Goal: Information Seeking & Learning: Find specific fact

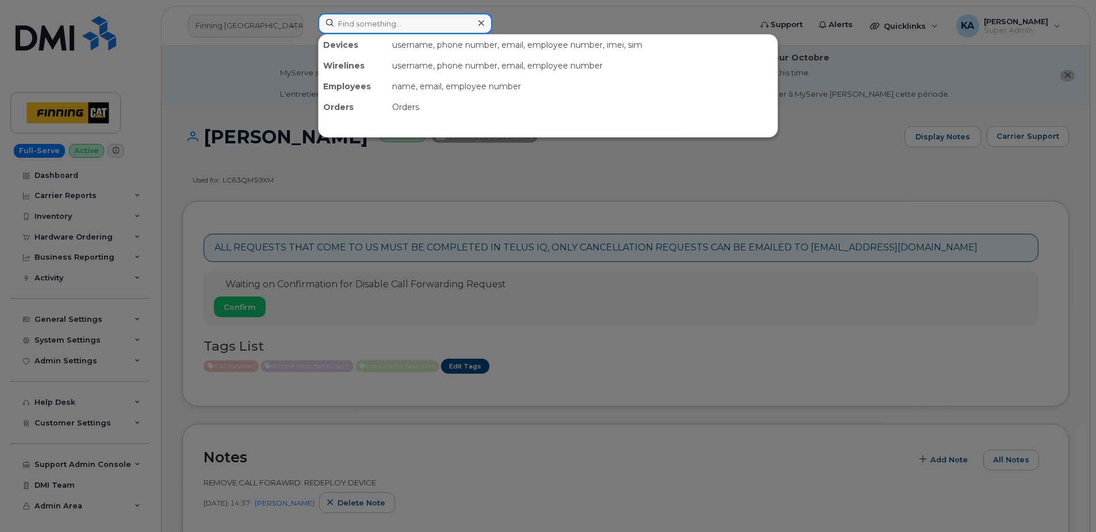
click at [371, 26] on input at bounding box center [405, 23] width 174 height 21
paste input "7782566503"
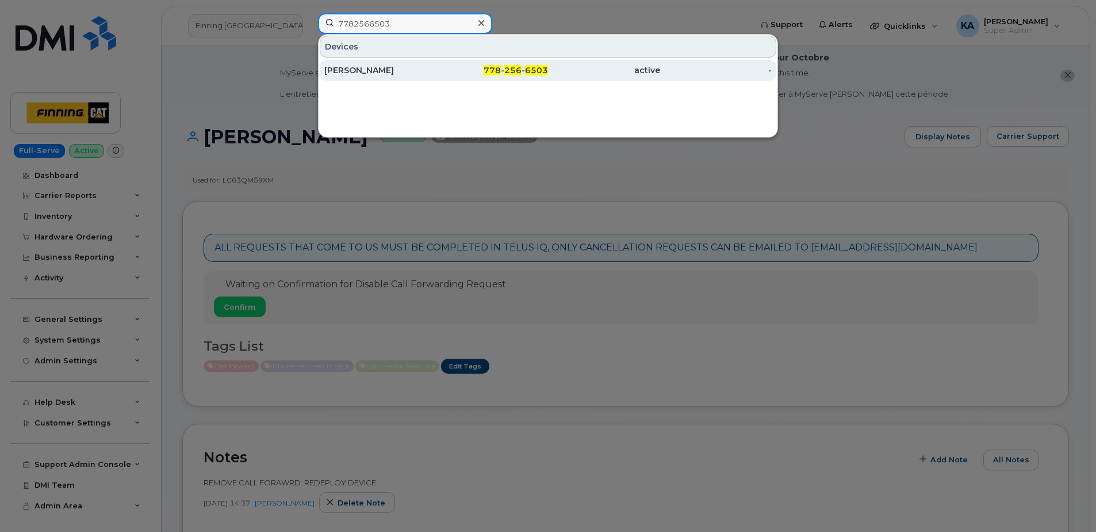
type input "7782566503"
click at [333, 74] on div "[PERSON_NAME]" at bounding box center [380, 70] width 112 height 12
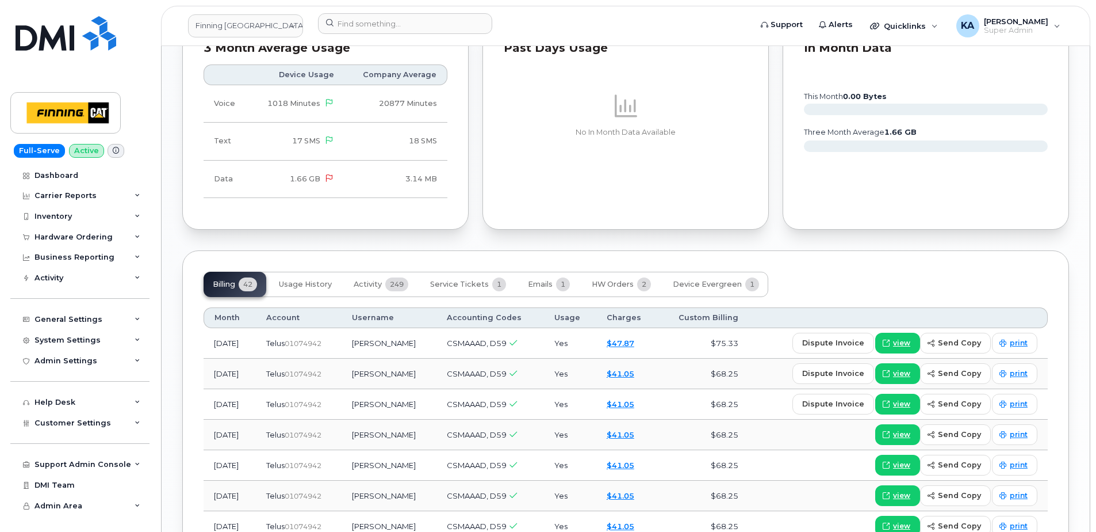
scroll to position [1323, 0]
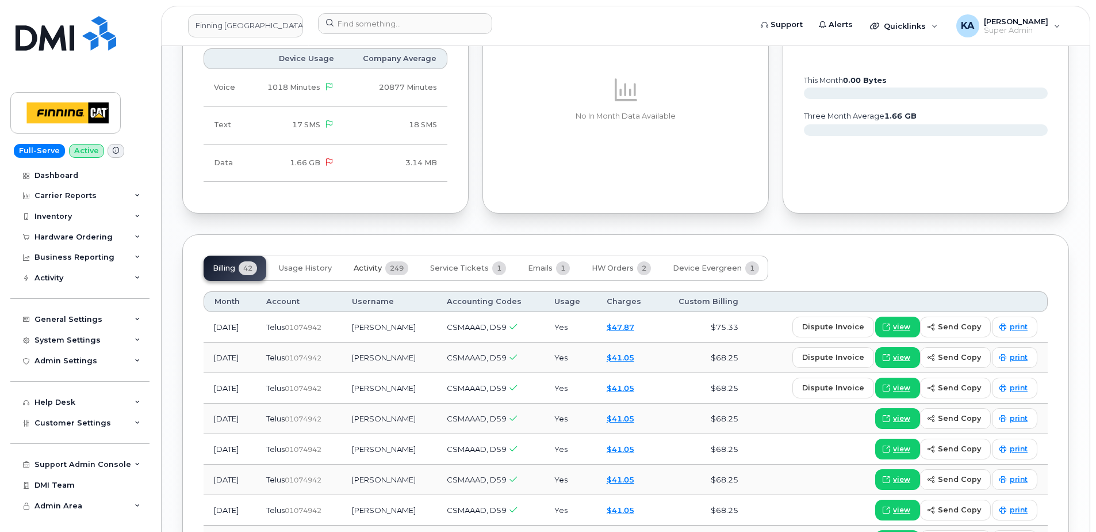
click at [379, 263] on span "Activity" at bounding box center [368, 267] width 28 height 9
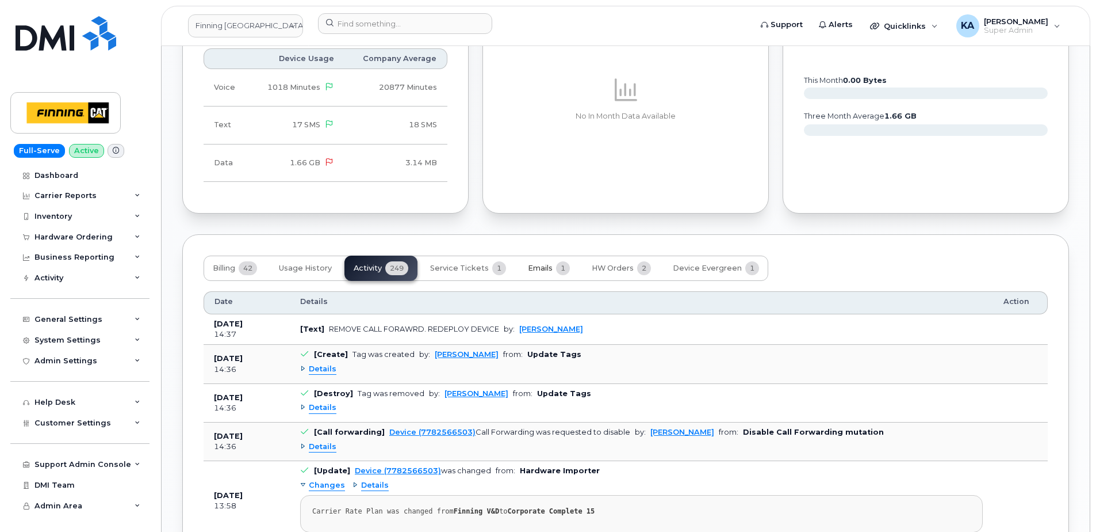
click at [542, 263] on span "Emails" at bounding box center [540, 267] width 25 height 9
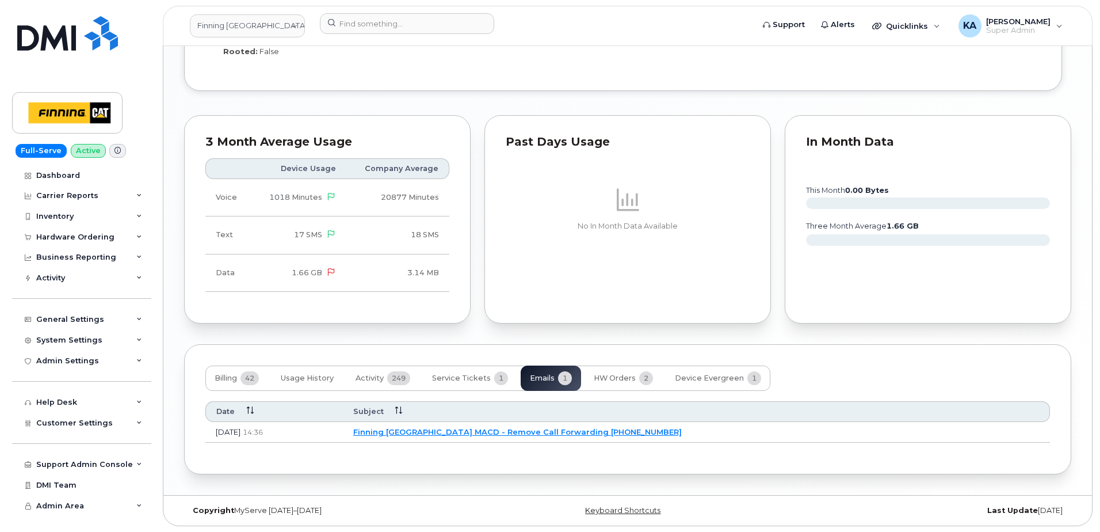
scroll to position [1202, 0]
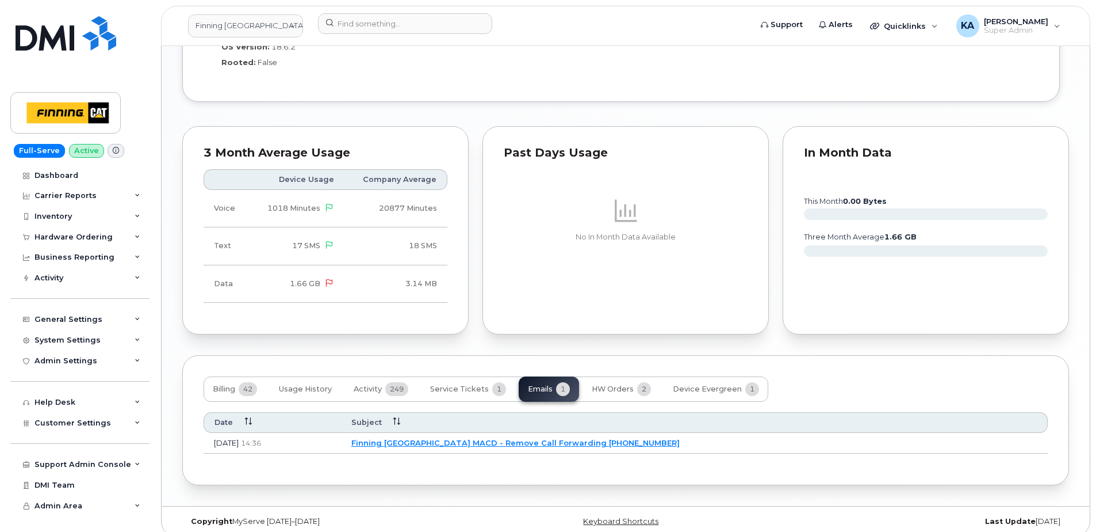
click at [483, 438] on link "Finning [GEOGRAPHIC_DATA] MACD - Remove Call Forwarding [PHONE_NUMBER]" at bounding box center [515, 442] width 328 height 9
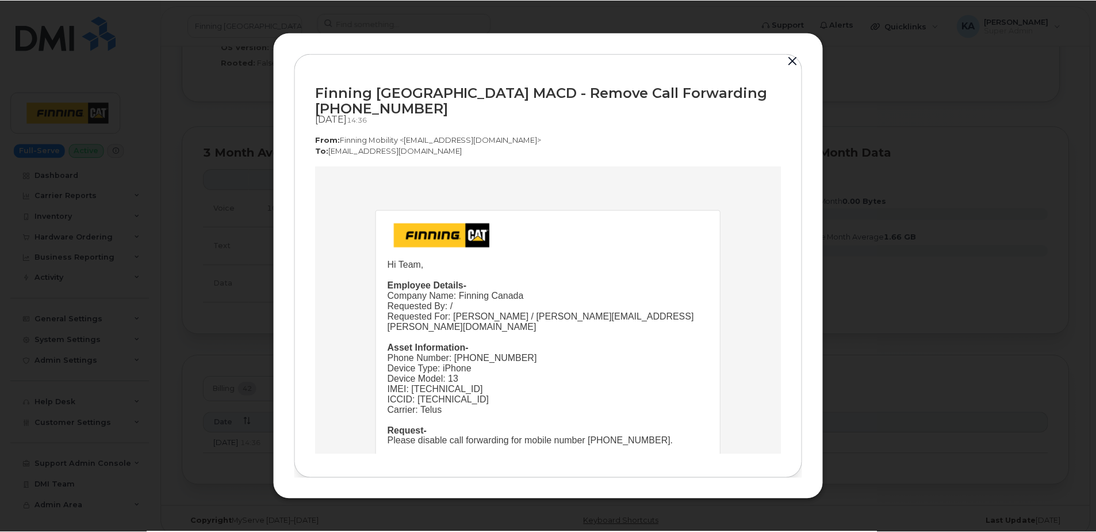
scroll to position [0, 0]
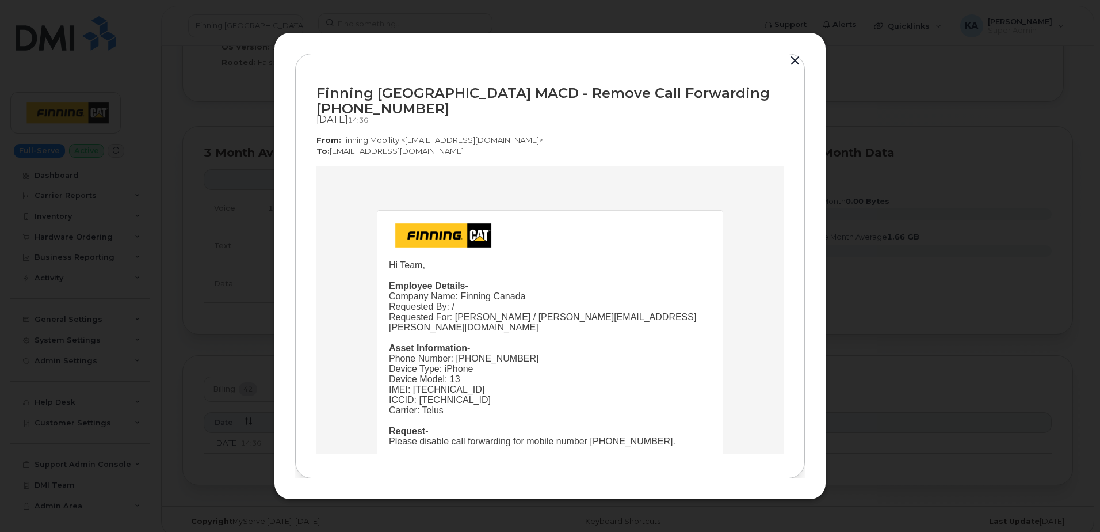
click at [792, 67] on button "button" at bounding box center [794, 61] width 17 height 16
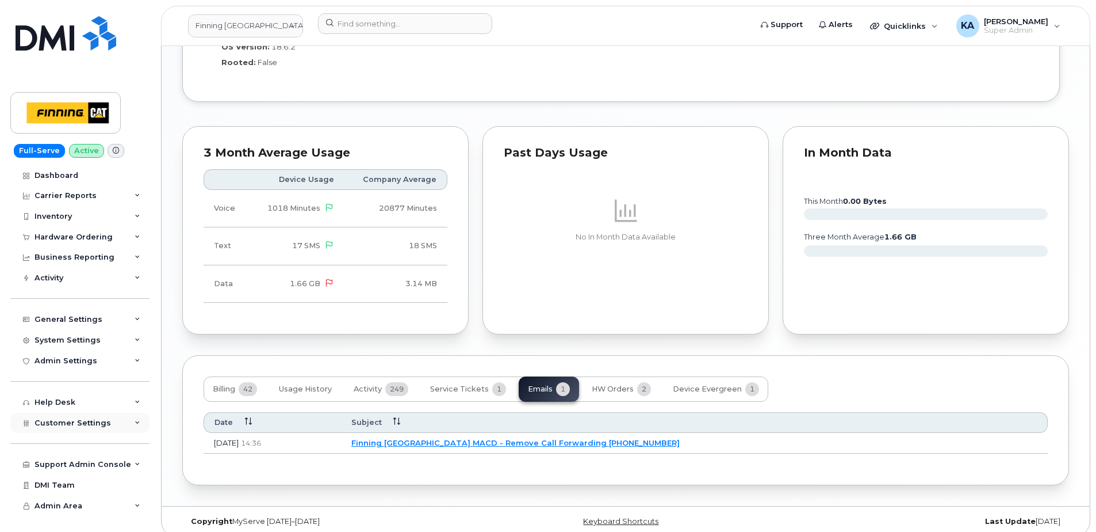
click at [88, 421] on span "Customer Settings" at bounding box center [73, 422] width 77 height 9
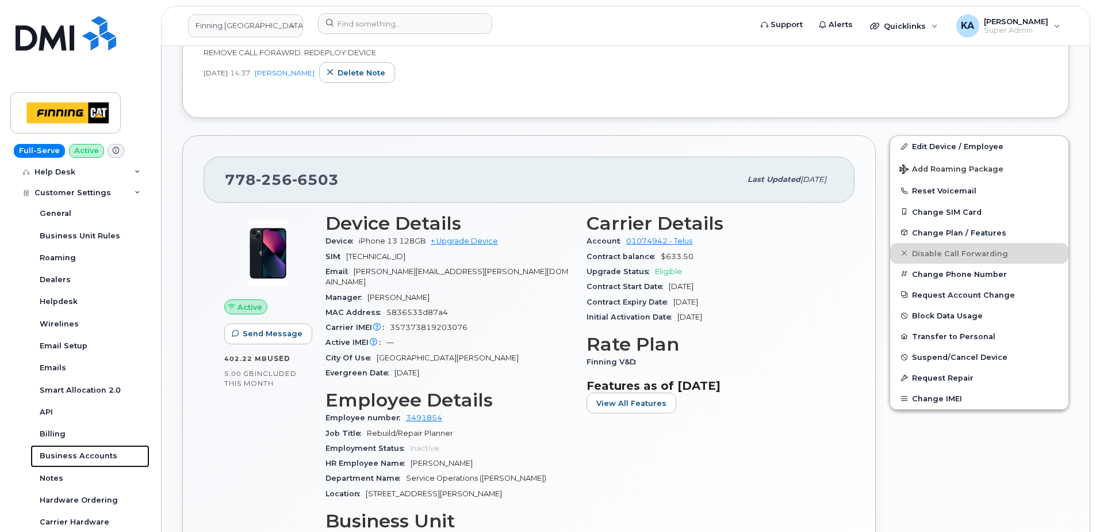
scroll to position [397, 0]
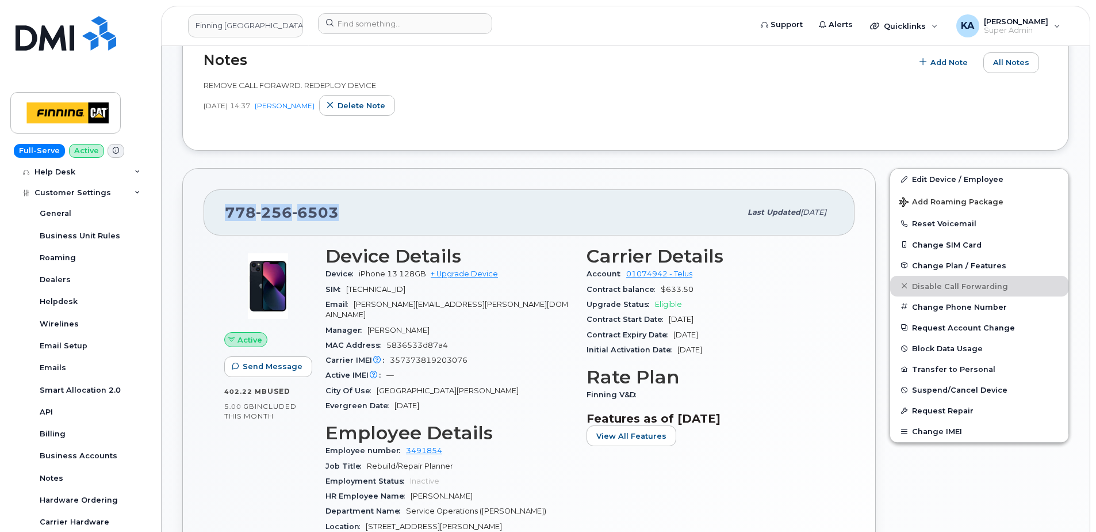
drag, startPoint x: 340, startPoint y: 210, endPoint x: 224, endPoint y: 211, distance: 116.2
click at [224, 211] on div "[PHONE_NUMBER] Last updated [DATE]" at bounding box center [529, 212] width 651 height 46
copy span "[PHONE_NUMBER]"
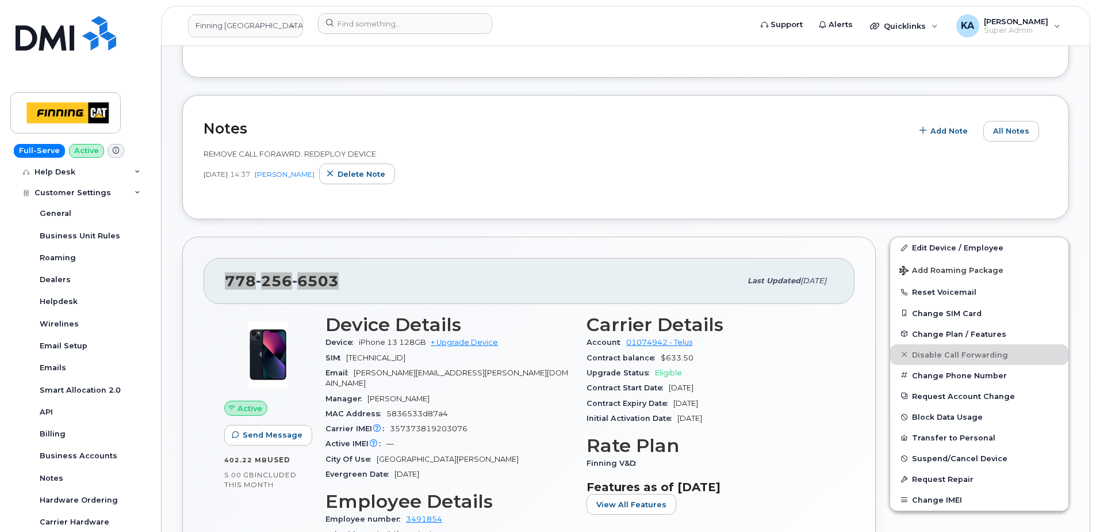
scroll to position [403, 0]
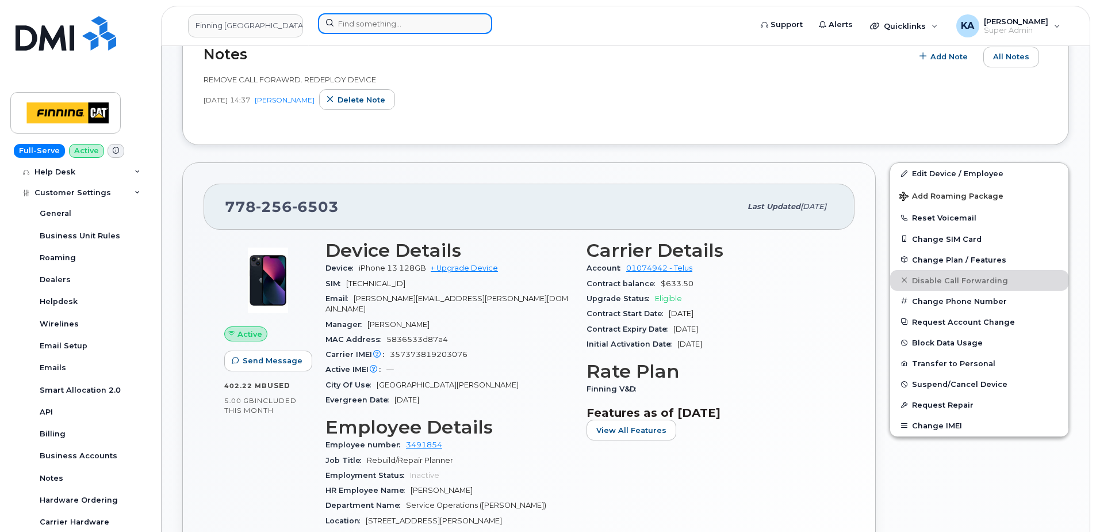
click at [351, 23] on input at bounding box center [405, 23] width 174 height 21
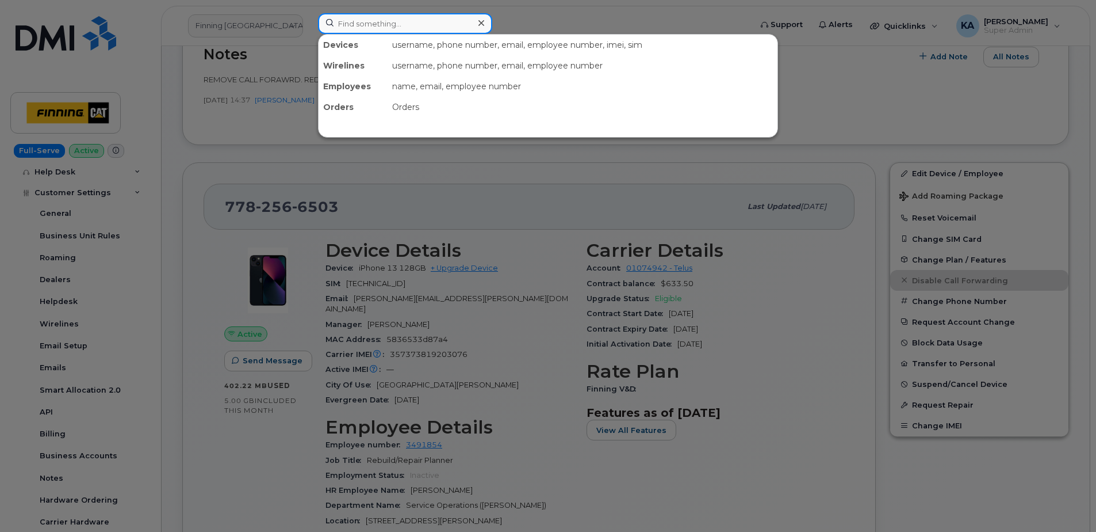
paste input "5147706749"
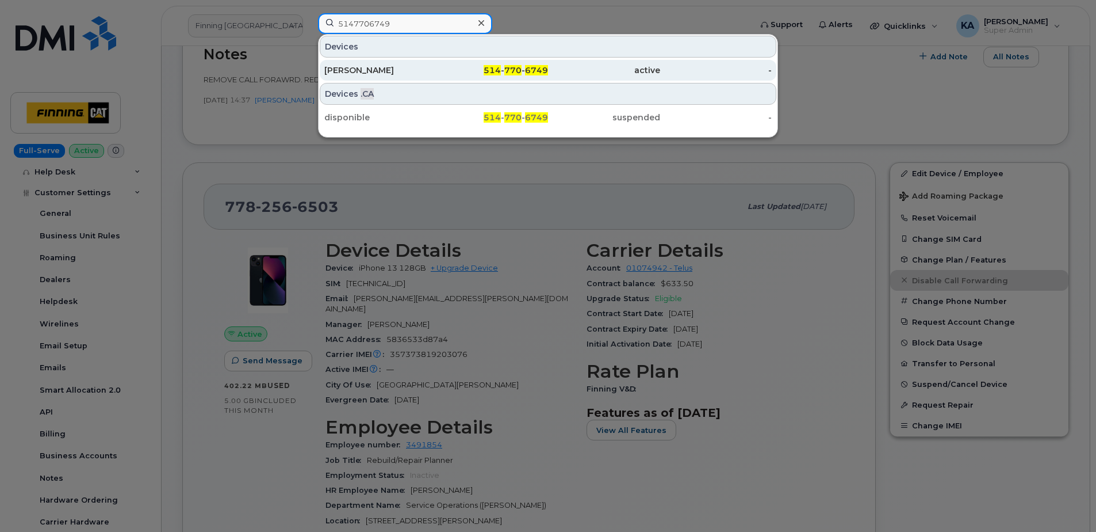
type input "5147706749"
click at [347, 70] on div "[PERSON_NAME]" at bounding box center [380, 70] width 112 height 12
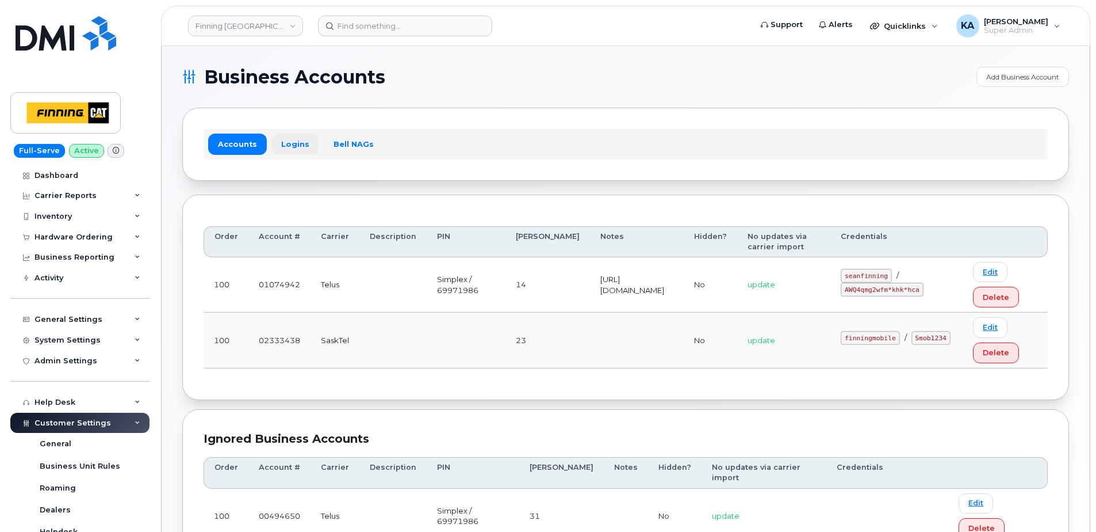
click at [283, 143] on link "Logins" at bounding box center [296, 143] width 48 height 21
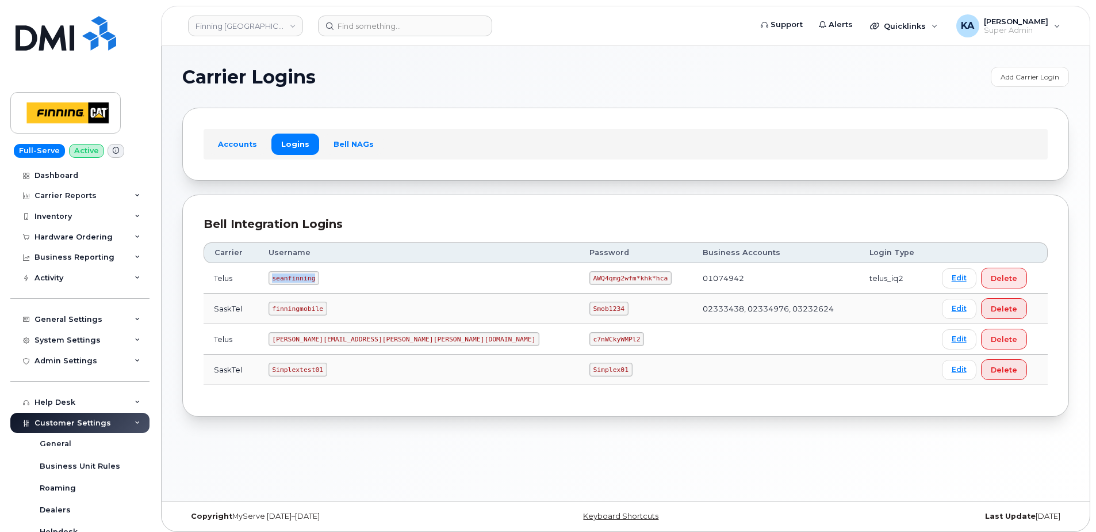
drag, startPoint x: 284, startPoint y: 279, endPoint x: 327, endPoint y: 282, distance: 43.8
click at [320, 282] on code "seanfinning" at bounding box center [294, 278] width 51 height 14
copy code "seanfinning"
drag, startPoint x: 482, startPoint y: 278, endPoint x: 560, endPoint y: 281, distance: 78.9
click at [579, 281] on td "AWQ4qmg2wfm*khk*hca" at bounding box center [635, 278] width 113 height 30
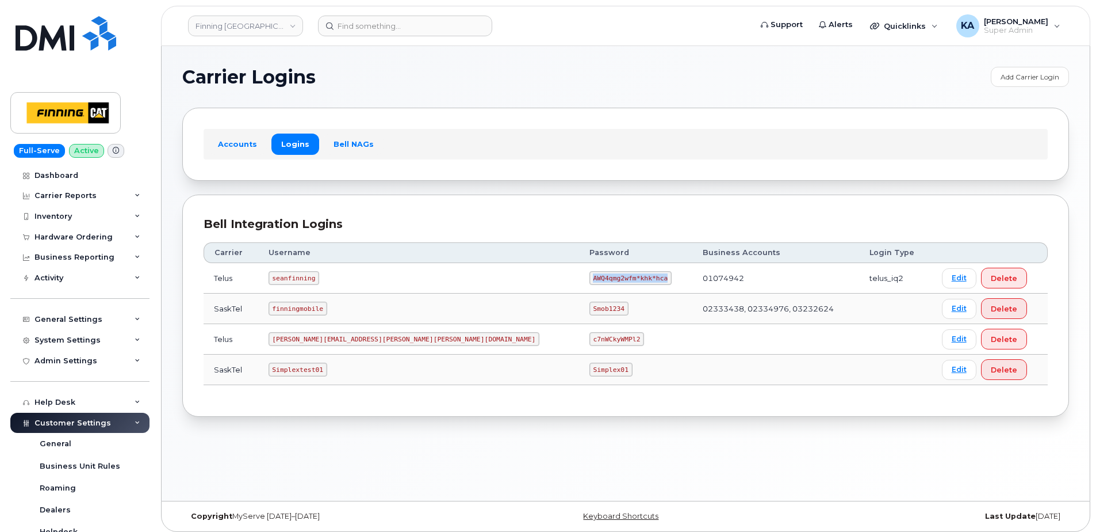
copy code "AWQ4qmg2wfm*khk*hca"
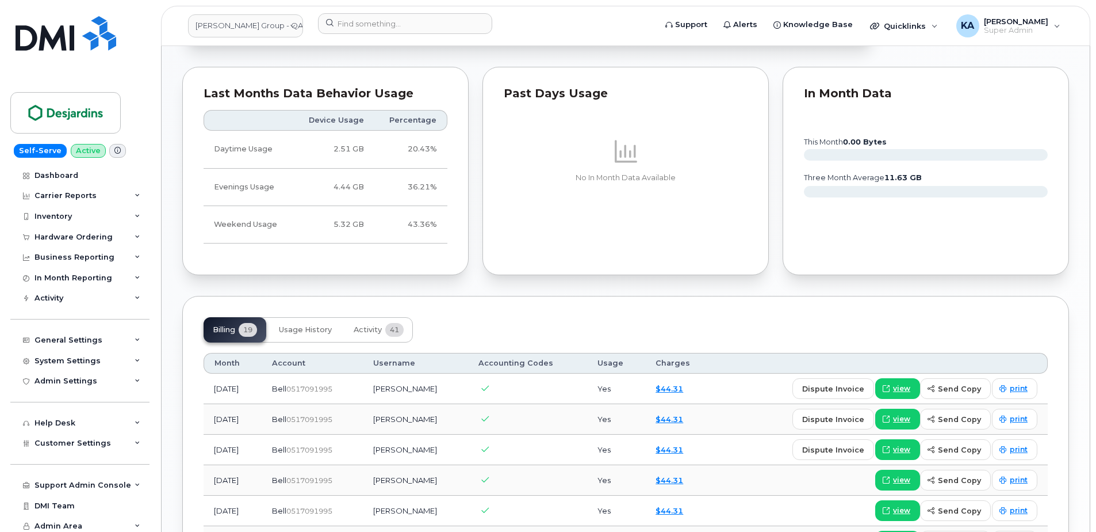
scroll to position [690, 0]
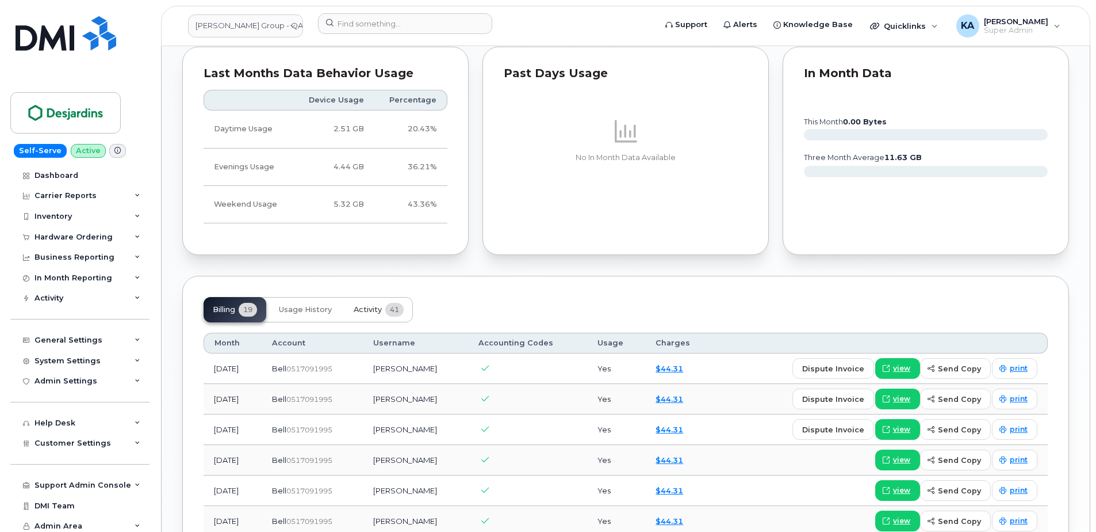
click at [376, 313] on span "Activity" at bounding box center [368, 309] width 28 height 9
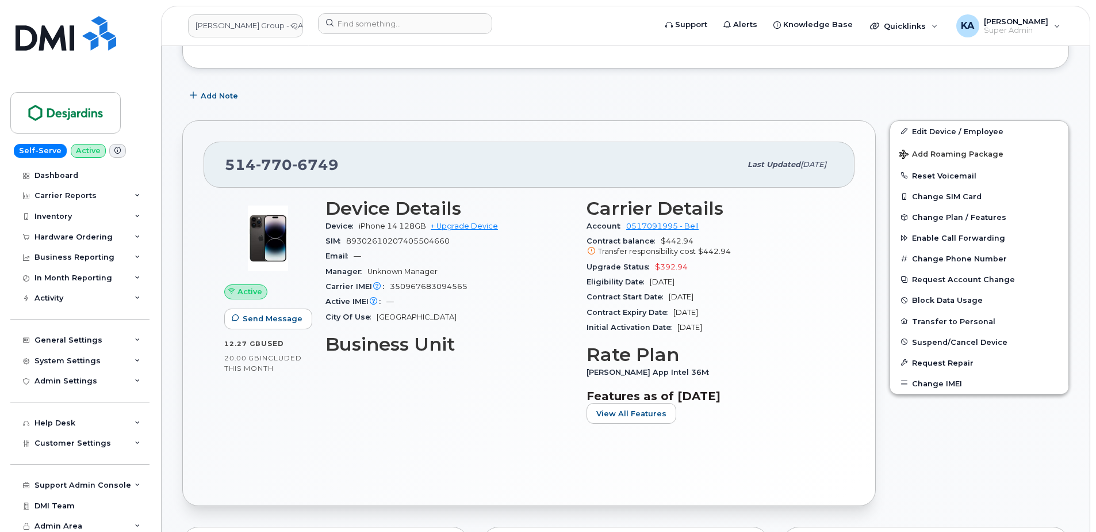
scroll to position [230, 0]
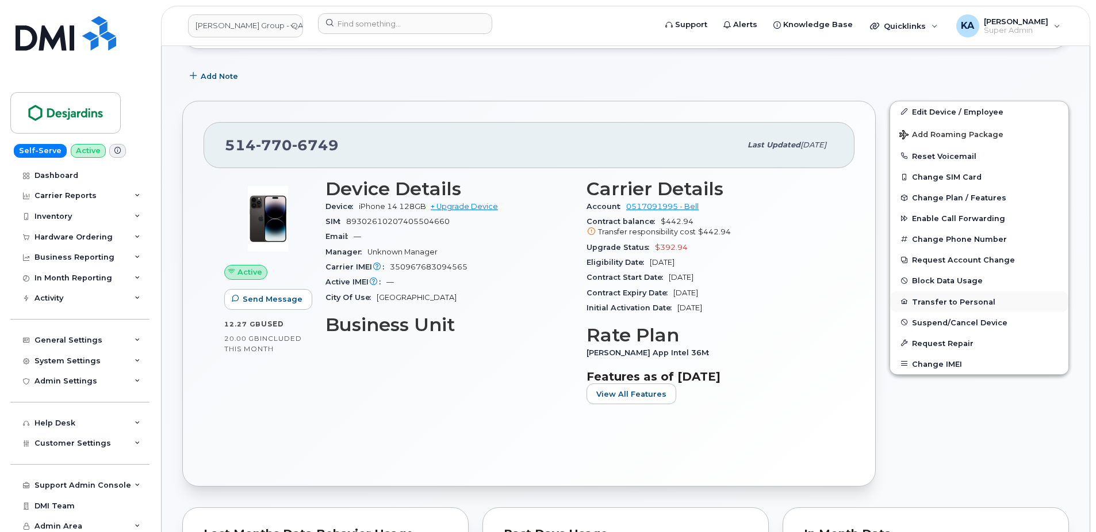
click at [926, 301] on button "Transfer to Personal" at bounding box center [980, 301] width 178 height 21
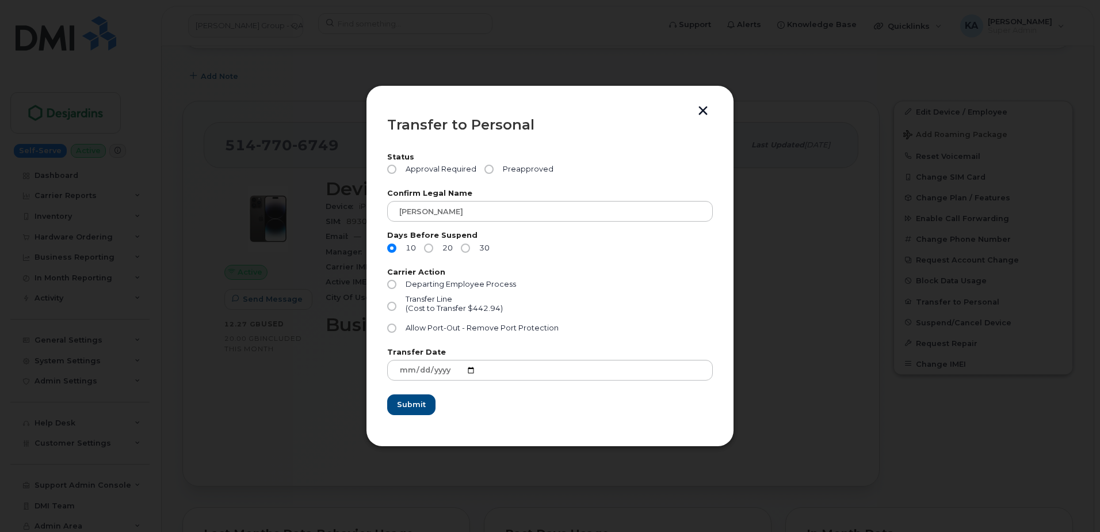
click at [702, 113] on button "button" at bounding box center [702, 112] width 17 height 12
